Goal: Task Accomplishment & Management: Use online tool/utility

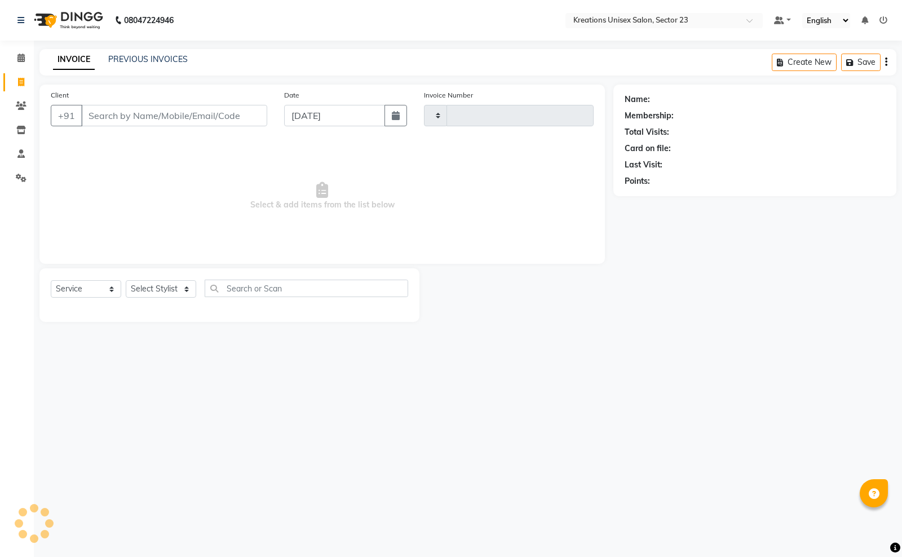
select select "service"
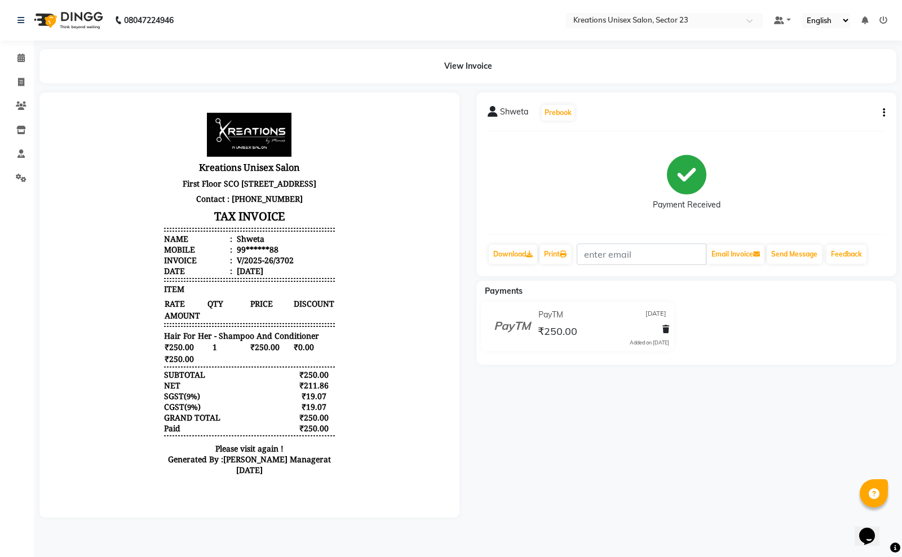
select select "service"
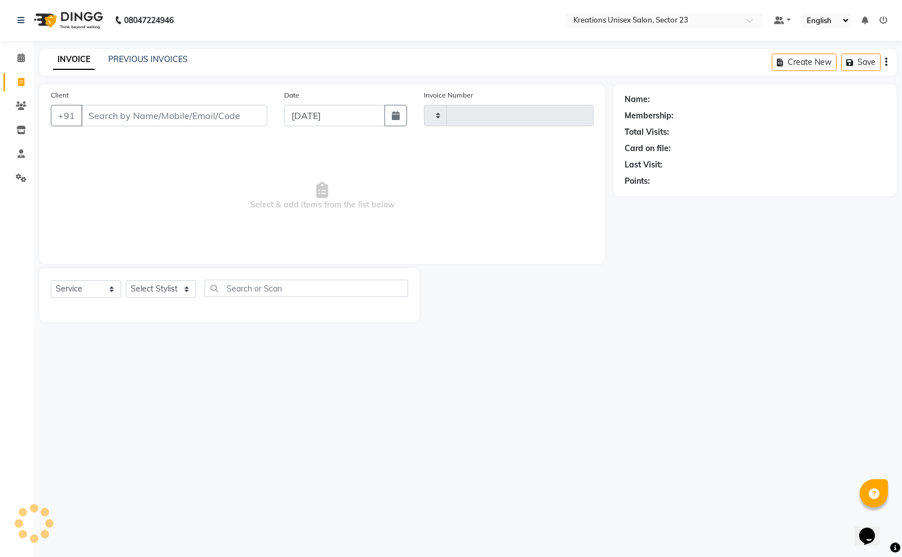
type input "3704"
select select "6161"
click at [154, 63] on link "PREVIOUS INVOICES" at bounding box center [148, 59] width 80 height 10
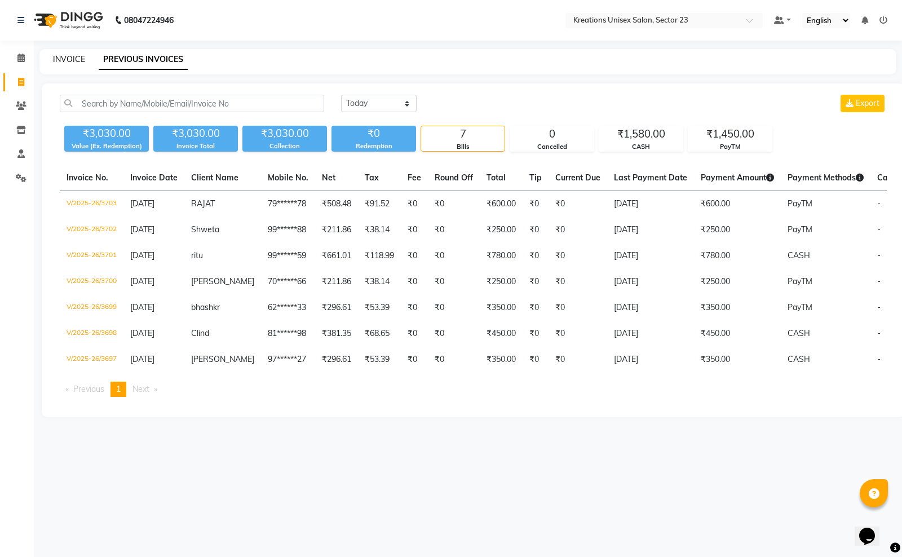
click at [69, 58] on link "INVOICE" at bounding box center [69, 59] width 32 height 10
select select "6161"
select select "service"
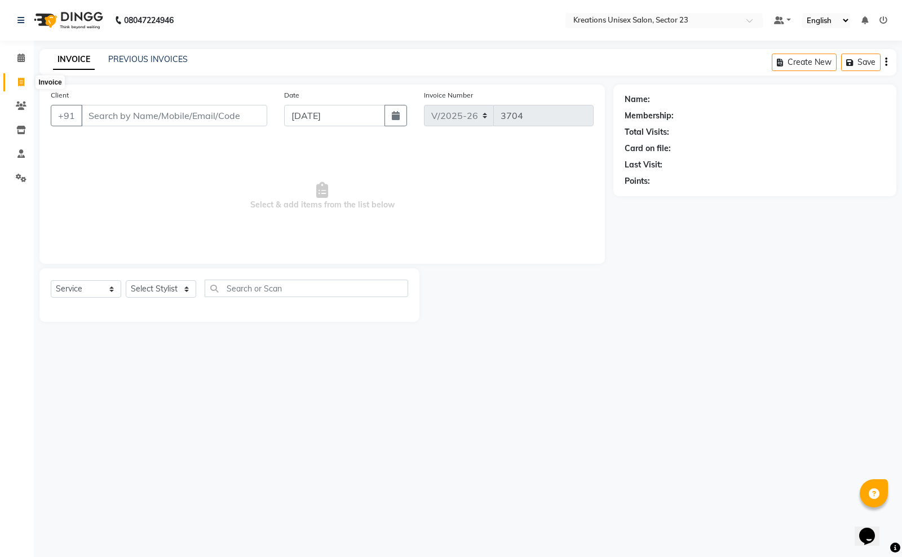
click at [17, 85] on span at bounding box center [21, 82] width 20 height 13
select select "6161"
select select "service"
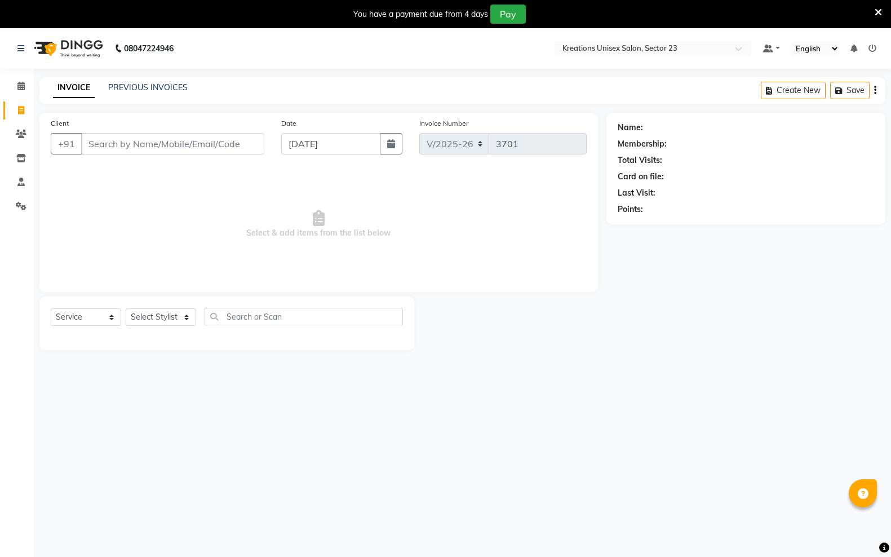
select select "6161"
select select "service"
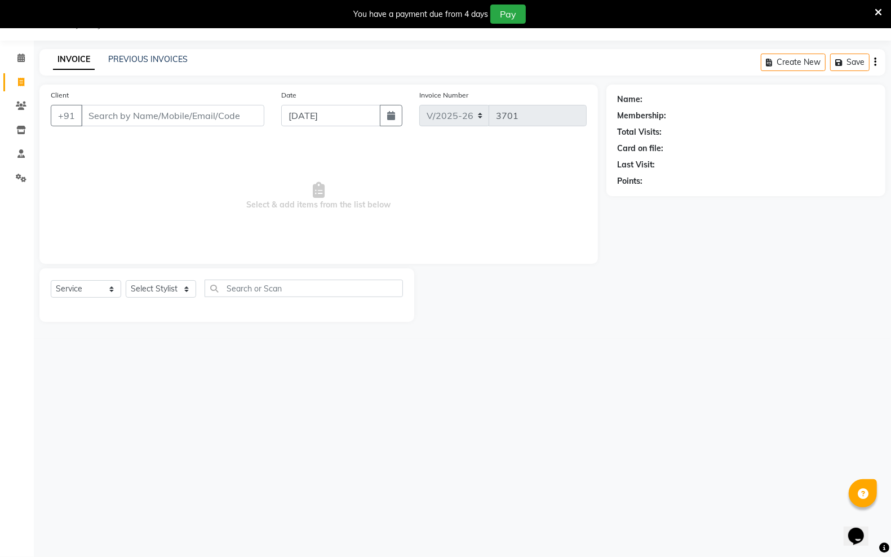
click at [157, 69] on div "INVOICE PREVIOUS INVOICES Create New Save" at bounding box center [462, 62] width 846 height 27
click at [164, 64] on div "PREVIOUS INVOICES" at bounding box center [148, 60] width 80 height 12
click at [178, 58] on link "PREVIOUS INVOICES" at bounding box center [148, 59] width 80 height 10
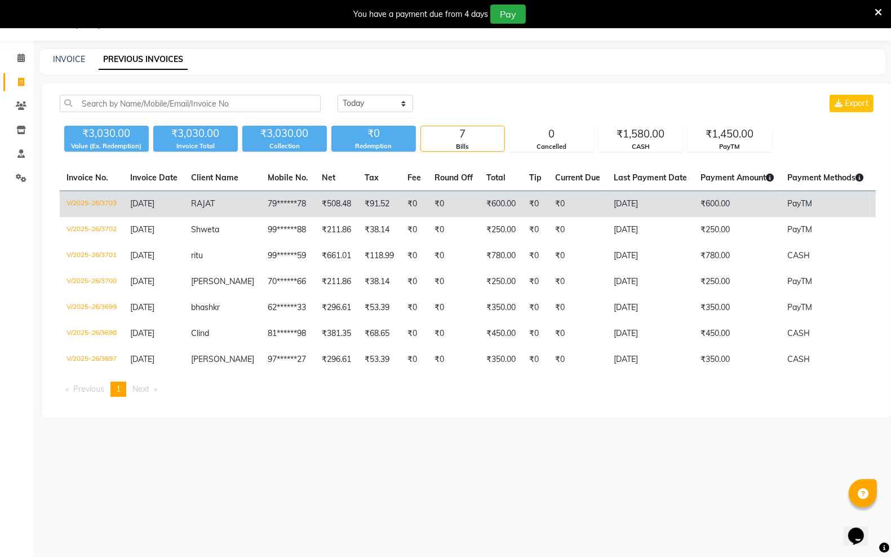
click at [379, 205] on td "₹91.52" at bounding box center [379, 204] width 43 height 27
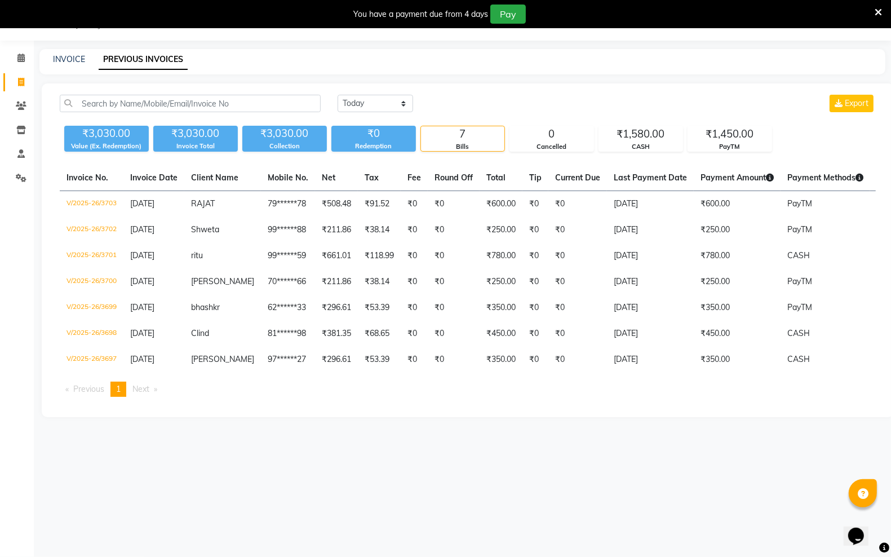
click at [880, 12] on icon at bounding box center [878, 12] width 7 height 10
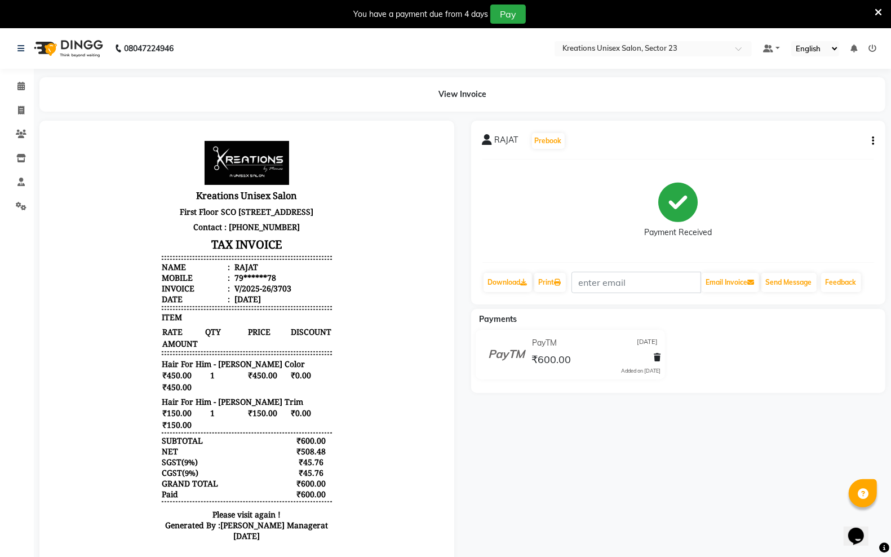
drag, startPoint x: 277, startPoint y: 117, endPoint x: 382, endPoint y: 104, distance: 105.7
drag, startPoint x: 382, startPoint y: 104, endPoint x: 387, endPoint y: 72, distance: 33.0
drag, startPoint x: 387, startPoint y: 72, endPoint x: 244, endPoint y: 85, distance: 143.9
click at [251, 85] on div "View Invoice" at bounding box center [462, 94] width 846 height 34
click at [13, 113] on span at bounding box center [21, 110] width 20 height 13
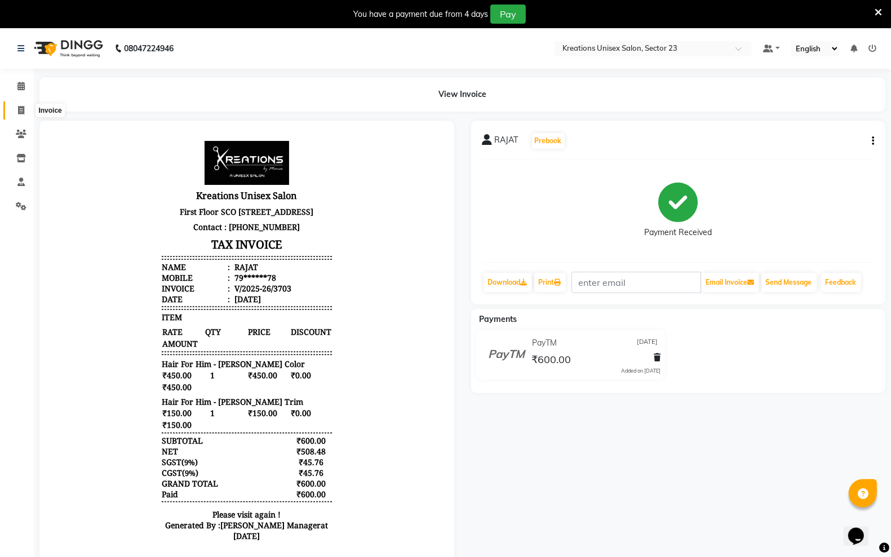
select select "service"
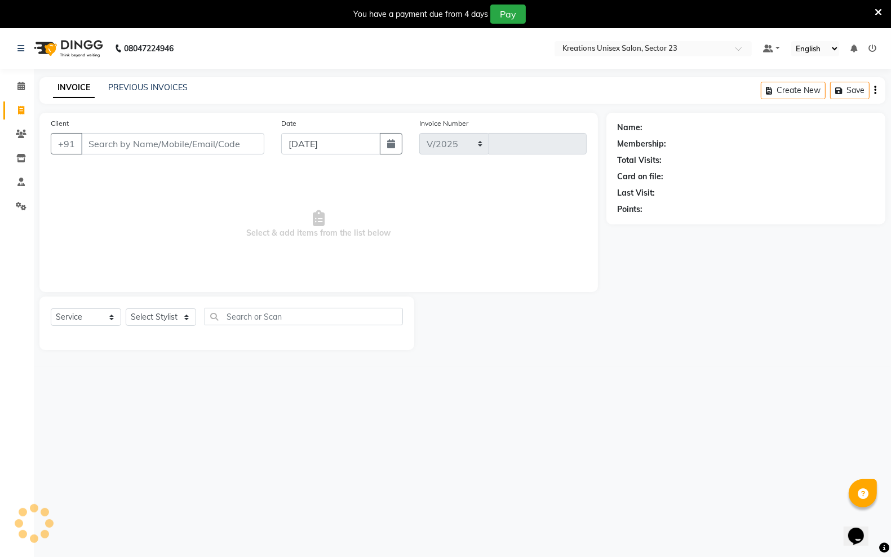
scroll to position [28, 0]
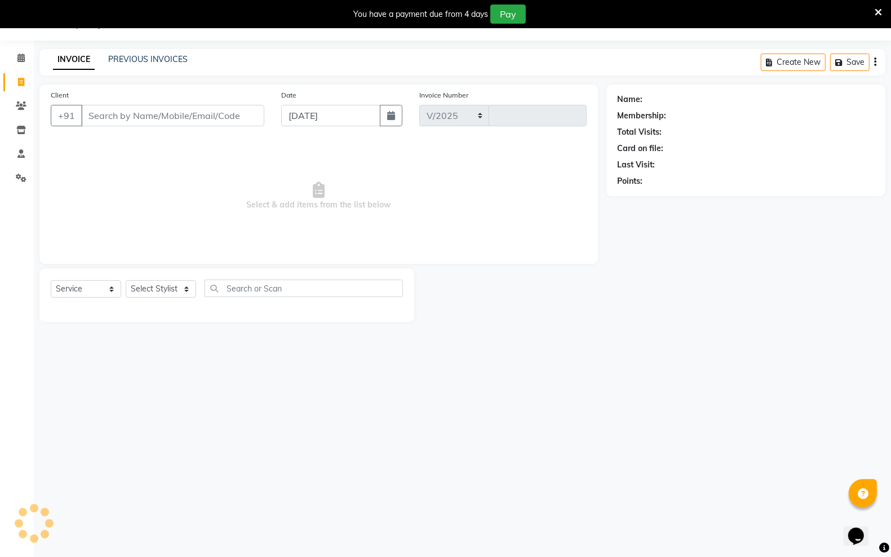
select select "6161"
type input "3704"
